Goal: Task Accomplishment & Management: Complete application form

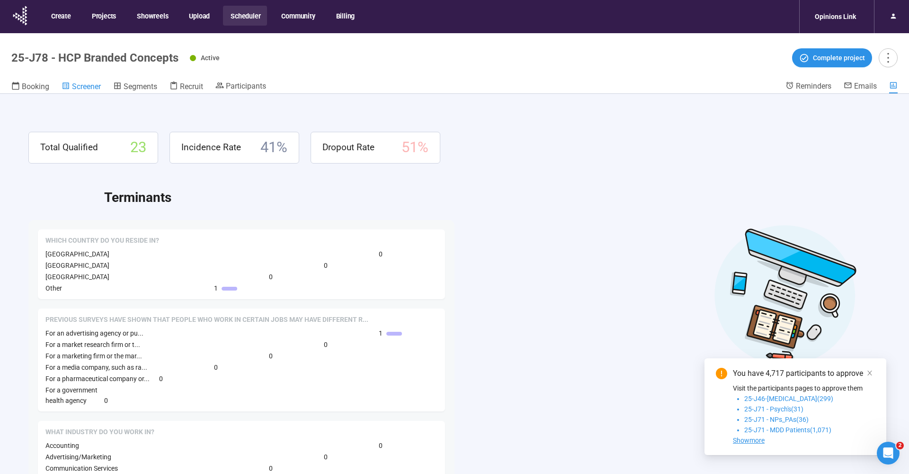
click at [91, 84] on span "Screener" at bounding box center [86, 86] width 29 height 9
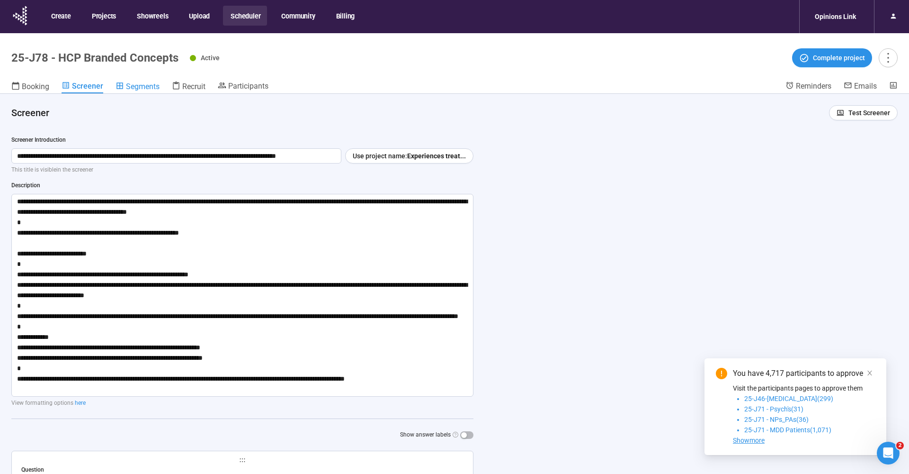
click at [153, 89] on span "Segments" at bounding box center [143, 86] width 34 height 9
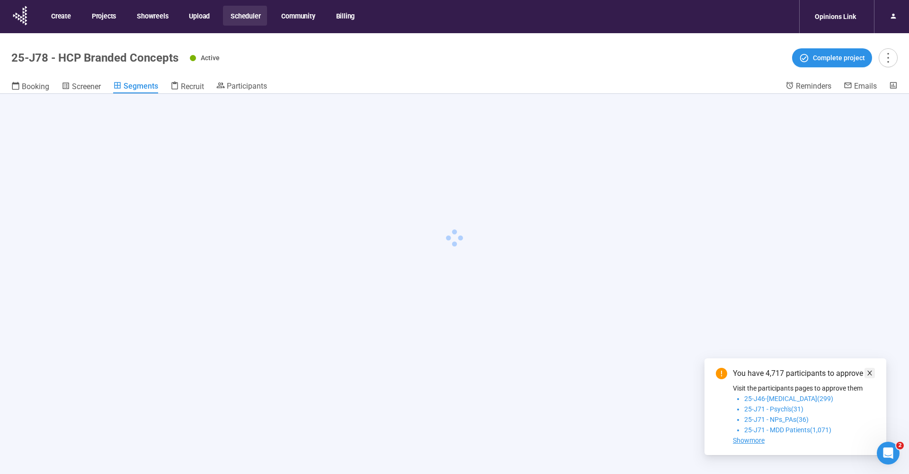
click at [872, 373] on icon "close" at bounding box center [870, 372] width 7 height 7
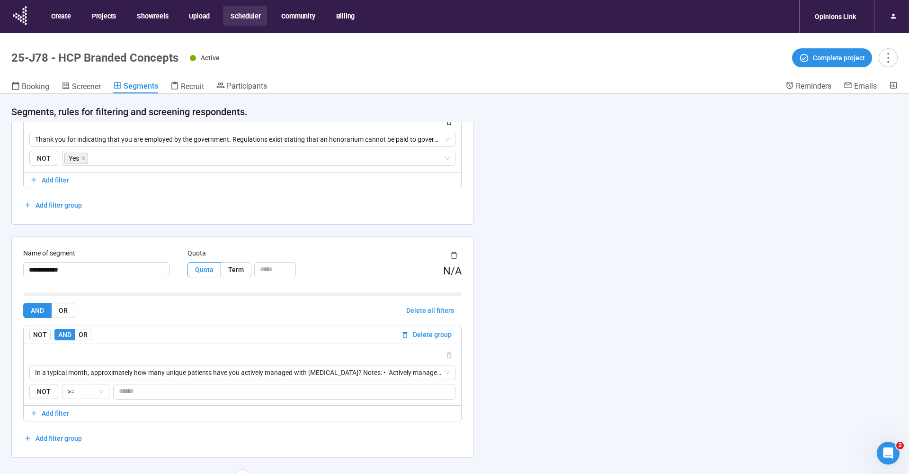
scroll to position [1491, 0]
click at [445, 373] on span "In a typical month, approximately how many unique patients have you actively ma…" at bounding box center [242, 373] width 415 height 14
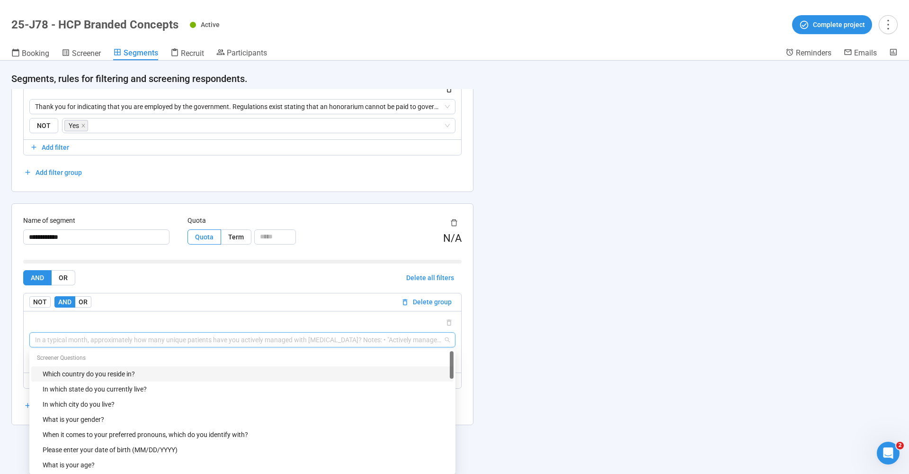
scroll to position [33, 0]
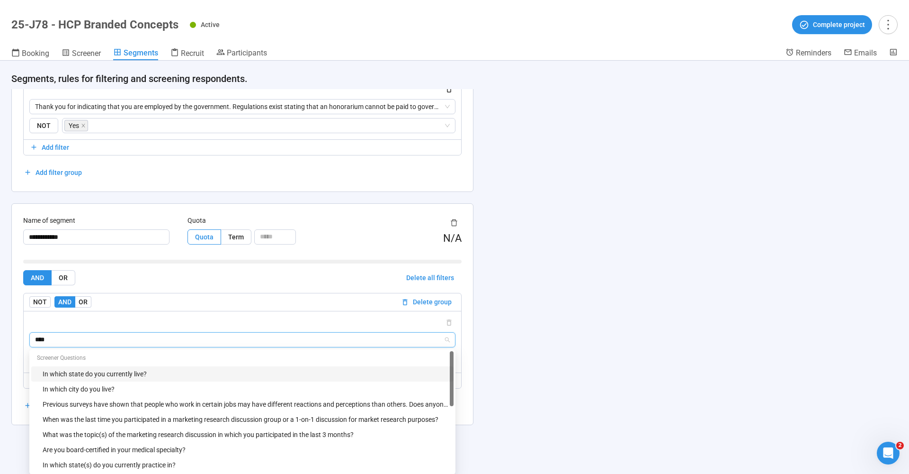
type input "****"
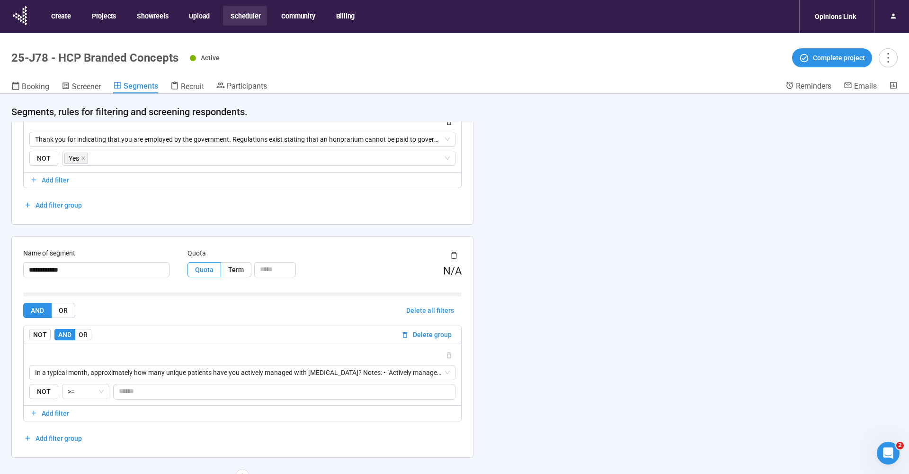
scroll to position [1491, 0]
click at [81, 86] on span "Screener" at bounding box center [86, 86] width 29 height 9
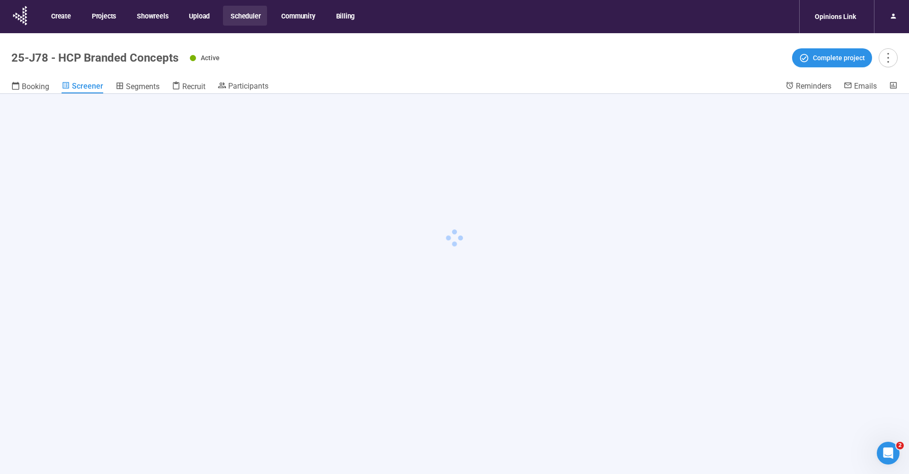
click at [429, 63] on div "Active Complete project" at bounding box center [544, 57] width 708 height 19
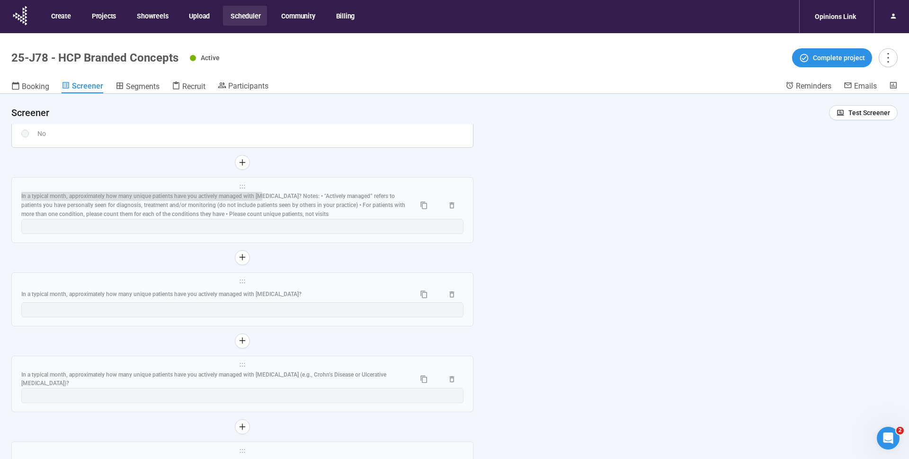
scroll to position [5239, 0]
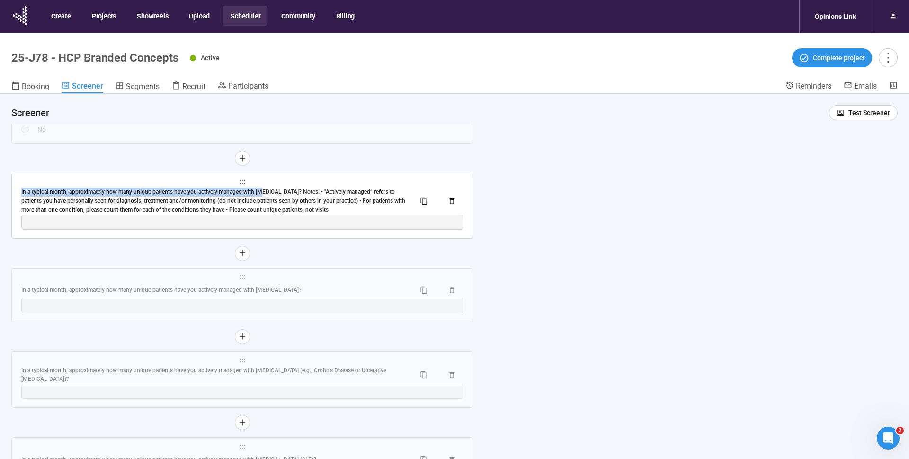
click at [124, 181] on div "**********" at bounding box center [242, 205] width 461 height 65
click at [121, 188] on div "In a typical month, approximately how many unique patients have you actively ma…" at bounding box center [214, 201] width 387 height 27
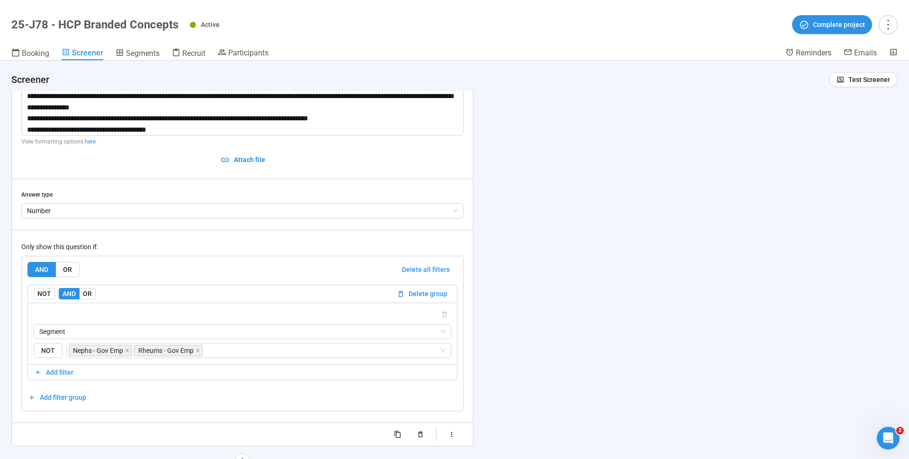
scroll to position [5180, 0]
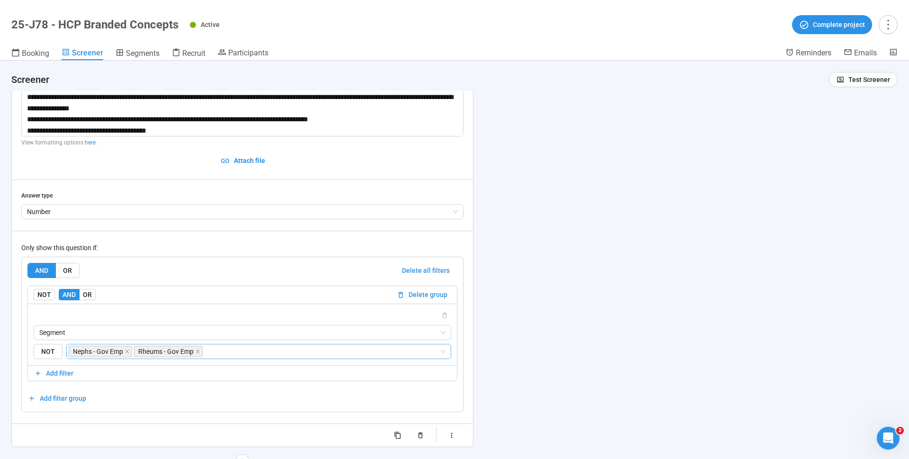
click at [412, 346] on input "search" at bounding box center [322, 351] width 235 height 11
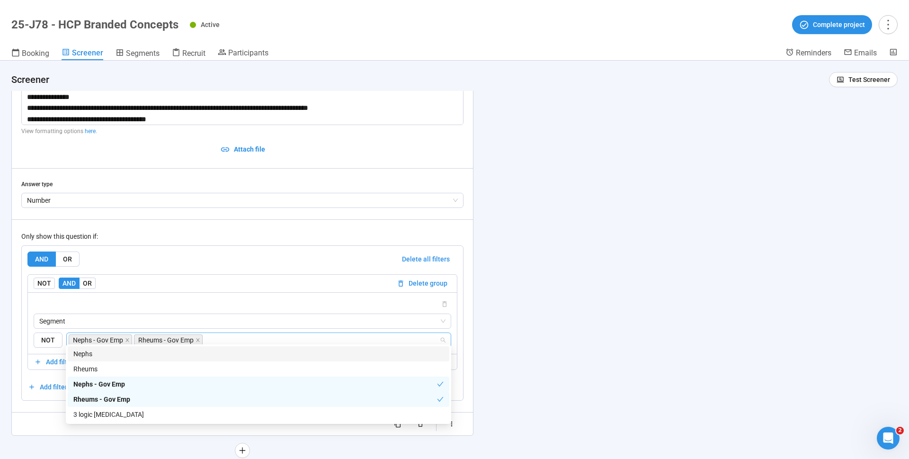
scroll to position [5196, 0]
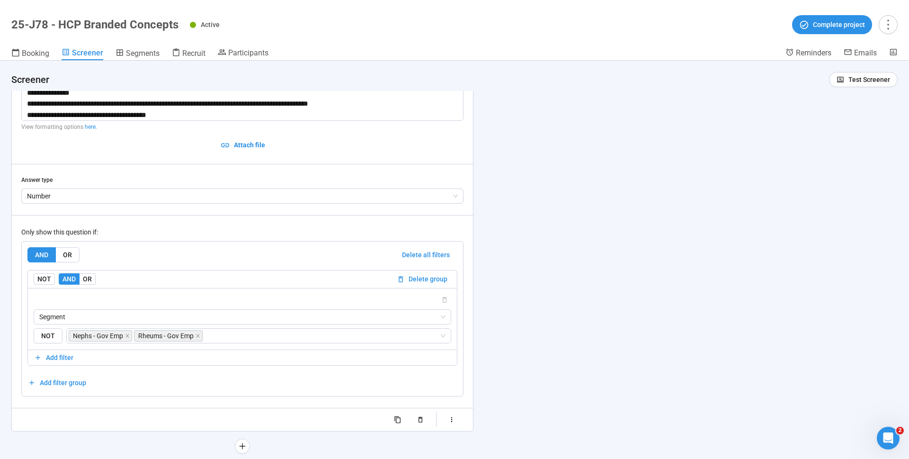
click at [629, 132] on div "**********" at bounding box center [454, 260] width 909 height 398
click at [149, 57] on span "Segments" at bounding box center [143, 53] width 34 height 9
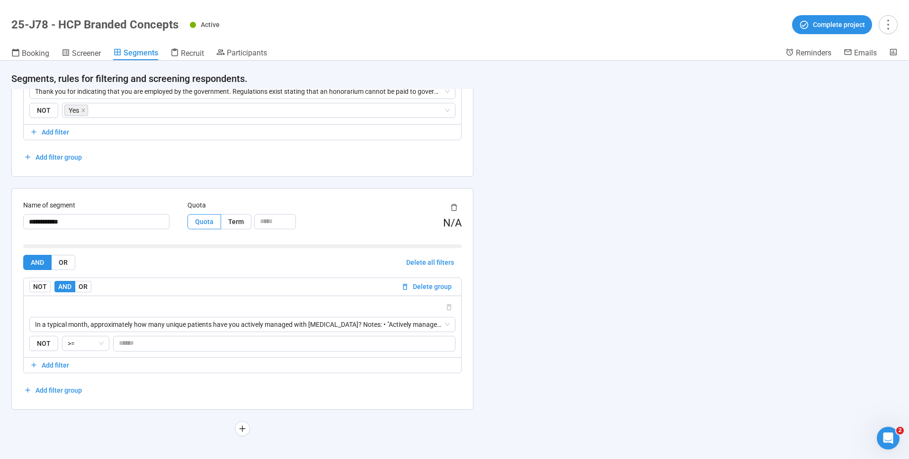
scroll to position [1506, 0]
click at [85, 54] on span "Screener" at bounding box center [86, 53] width 29 height 9
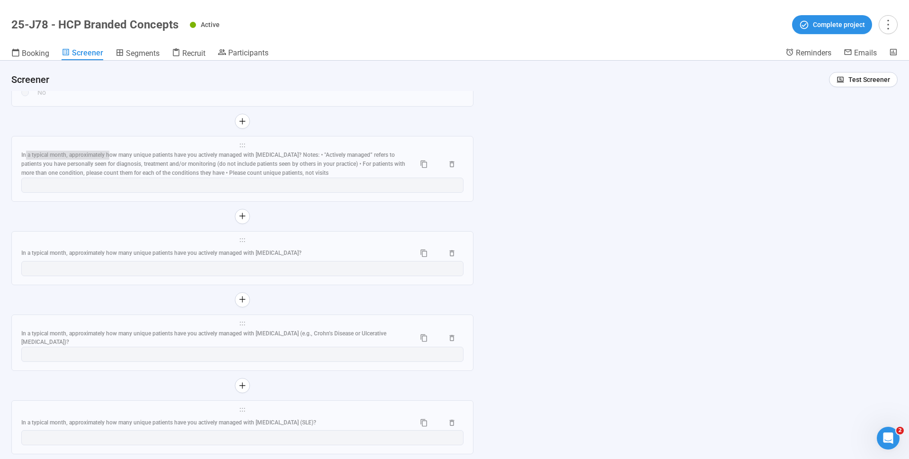
scroll to position [5228, 0]
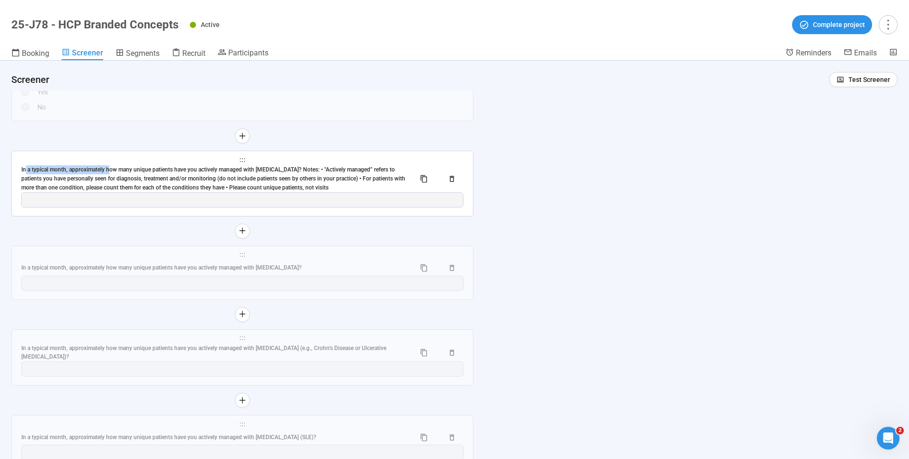
click at [107, 165] on div "In a typical month, approximately how many unique patients have you actively ma…" at bounding box center [214, 178] width 387 height 27
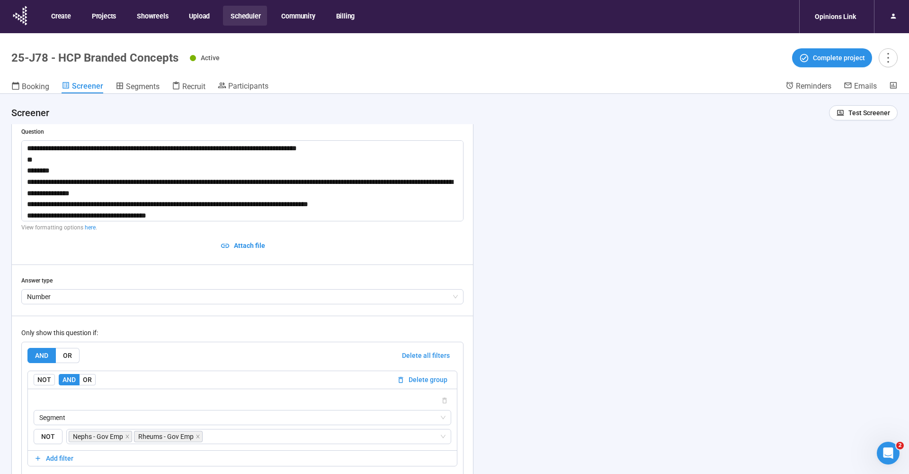
scroll to position [5129, 0]
click at [146, 87] on span "Segments" at bounding box center [143, 86] width 34 height 9
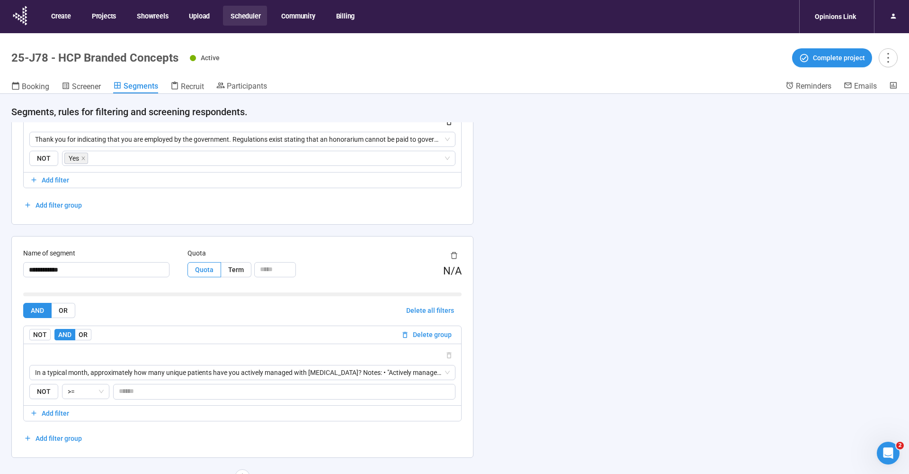
scroll to position [1491, 0]
